Goal: Find specific page/section: Find specific page/section

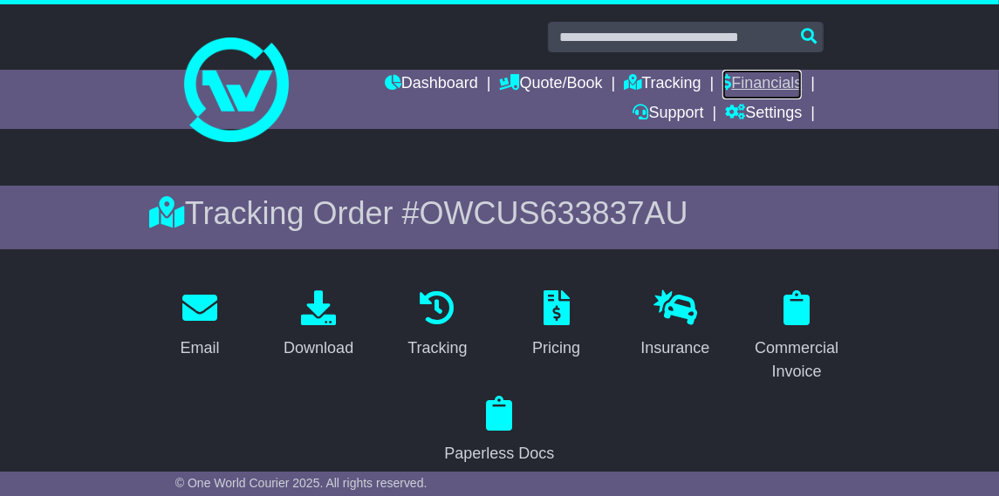
click at [749, 82] on link "Financials" at bounding box center [761, 85] width 79 height 30
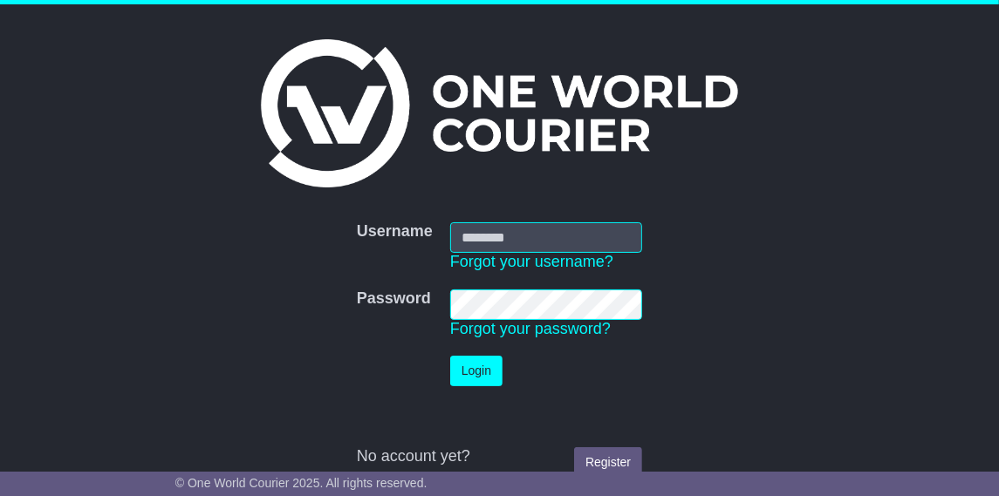
type input "**********"
click at [470, 365] on button "Login" at bounding box center [476, 371] width 52 height 31
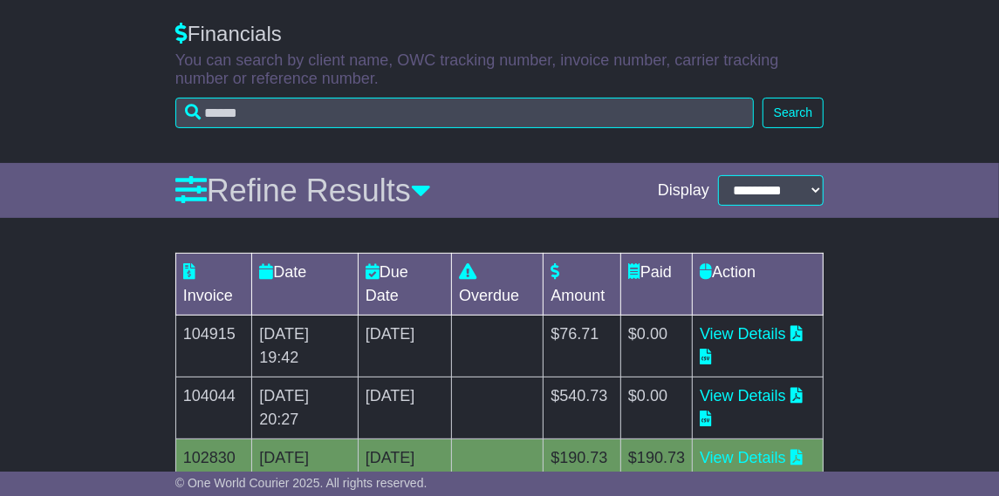
scroll to position [154, 0]
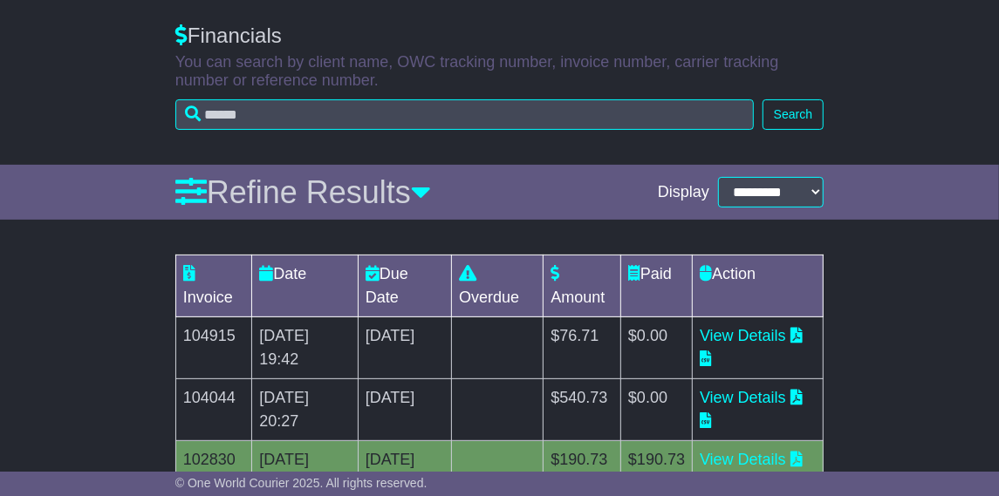
drag, startPoint x: 996, startPoint y: 130, endPoint x: 604, endPoint y: 159, distance: 392.7
click at [604, 159] on div "Financials You can search by client name, OWC tracking number, invoice number, …" at bounding box center [499, 85] width 999 height 159
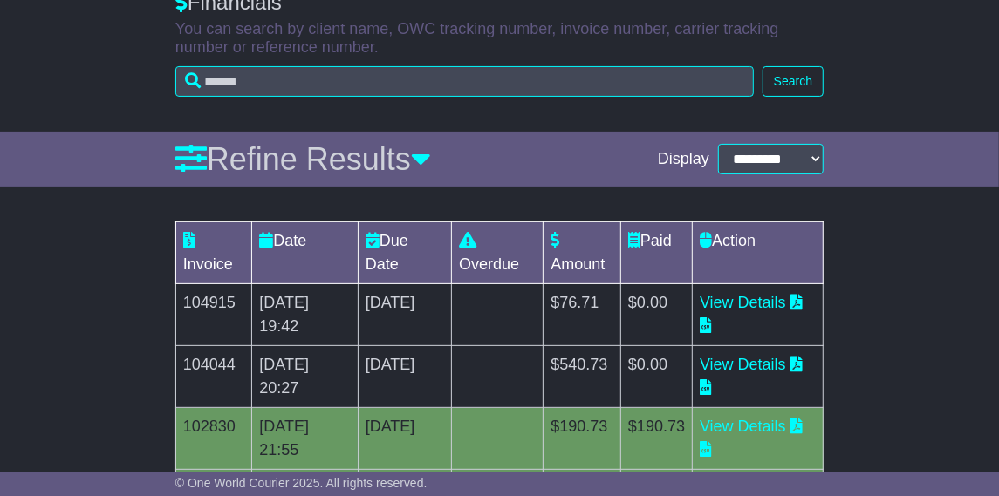
scroll to position [186, 0]
